Goal: Transaction & Acquisition: Purchase product/service

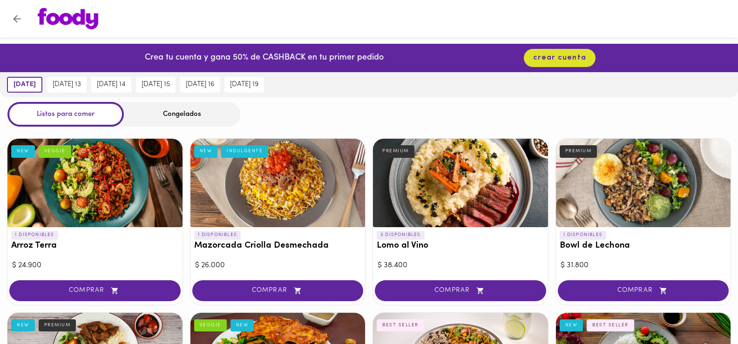
click at [158, 115] on div "Congelados" at bounding box center [182, 114] width 116 height 25
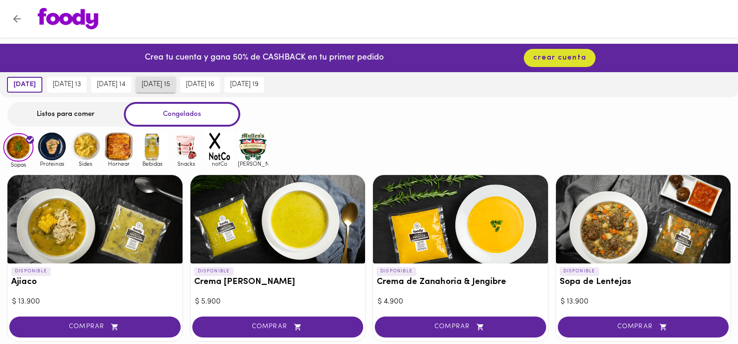
click at [170, 85] on span "[DATE] 15" at bounding box center [156, 85] width 28 height 8
click at [54, 143] on img at bounding box center [52, 146] width 30 height 30
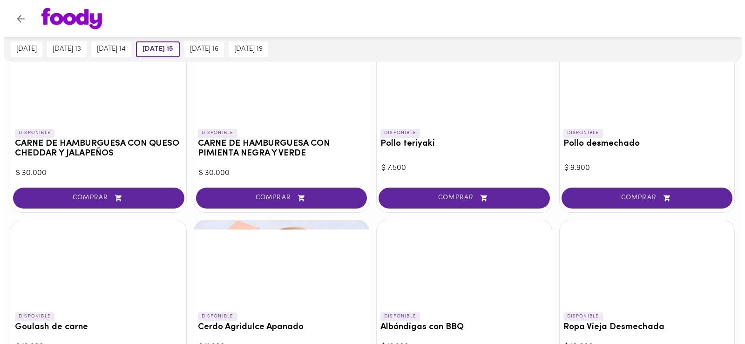
scroll to position [45, 0]
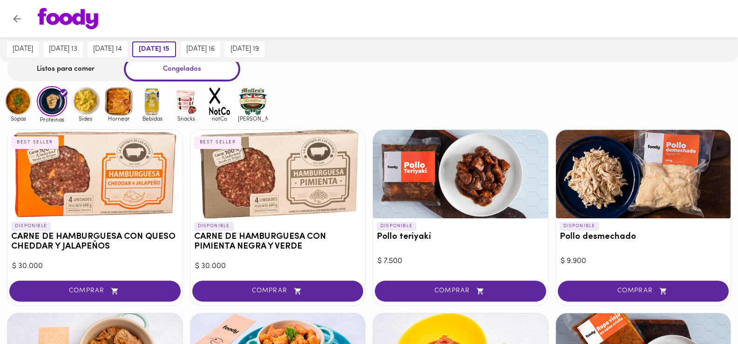
click at [467, 161] on div at bounding box center [460, 174] width 175 height 88
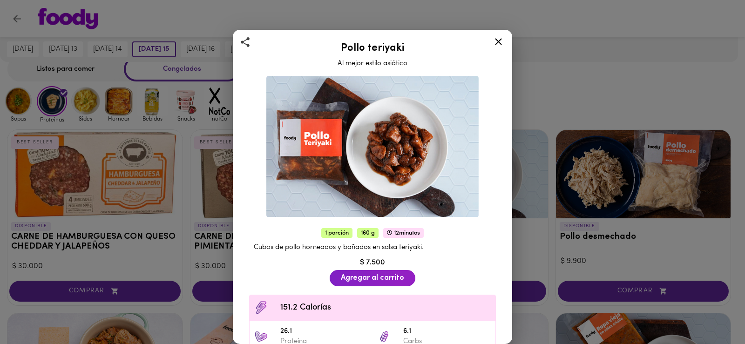
scroll to position [93, 0]
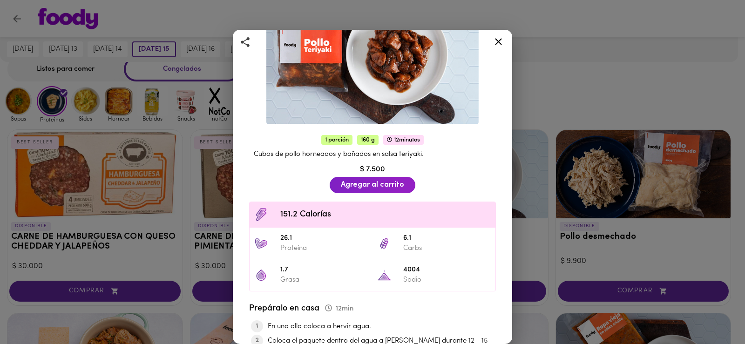
click at [496, 48] on div at bounding box center [498, 43] width 23 height 22
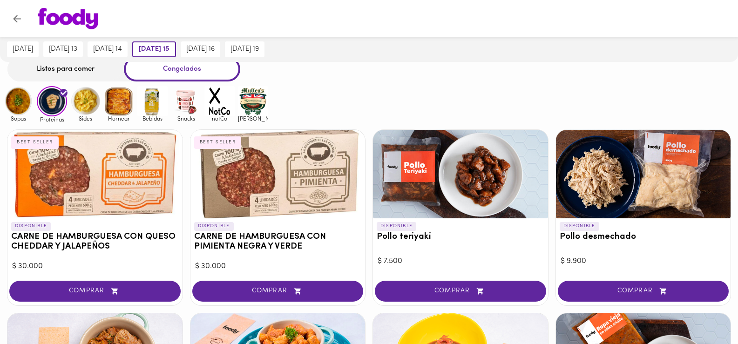
click at [92, 96] on img at bounding box center [85, 101] width 30 height 30
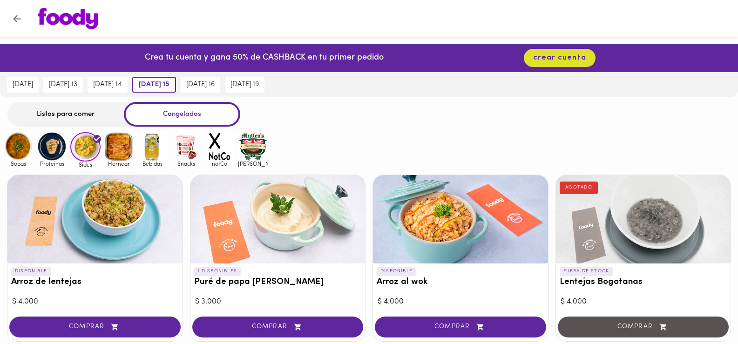
click at [254, 145] on img at bounding box center [253, 146] width 30 height 30
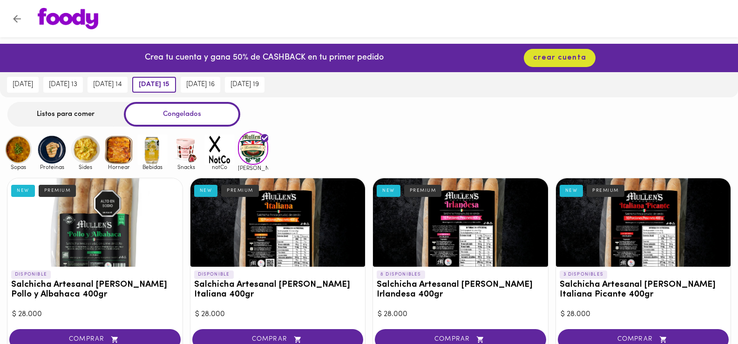
click at [220, 159] on img at bounding box center [219, 150] width 30 height 30
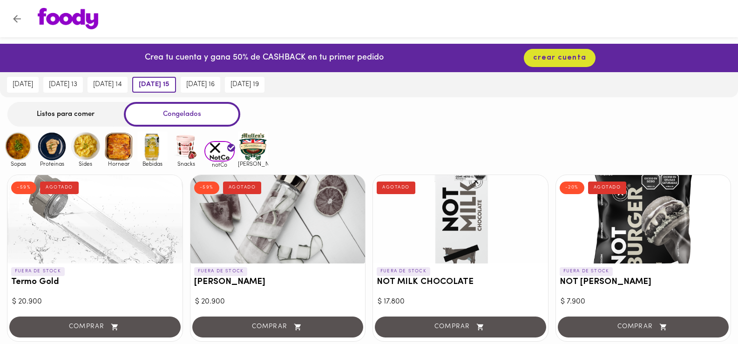
click at [187, 147] on img at bounding box center [186, 146] width 30 height 30
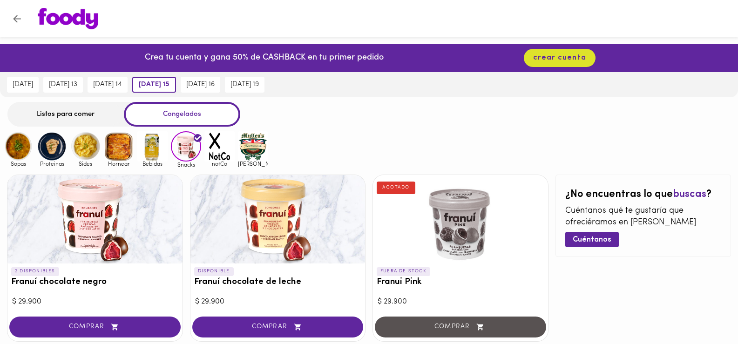
click at [22, 153] on img at bounding box center [18, 146] width 30 height 30
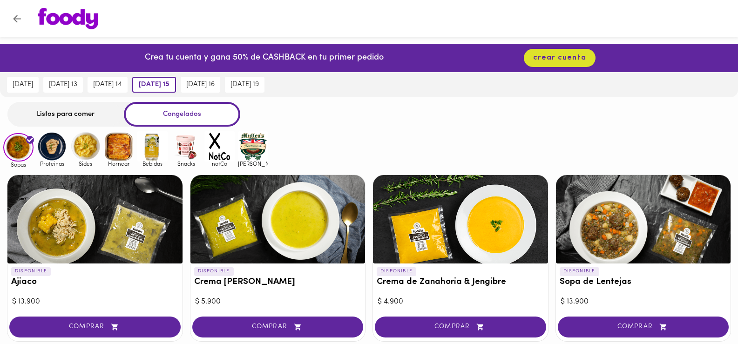
scroll to position [93, 0]
